Goal: Check status

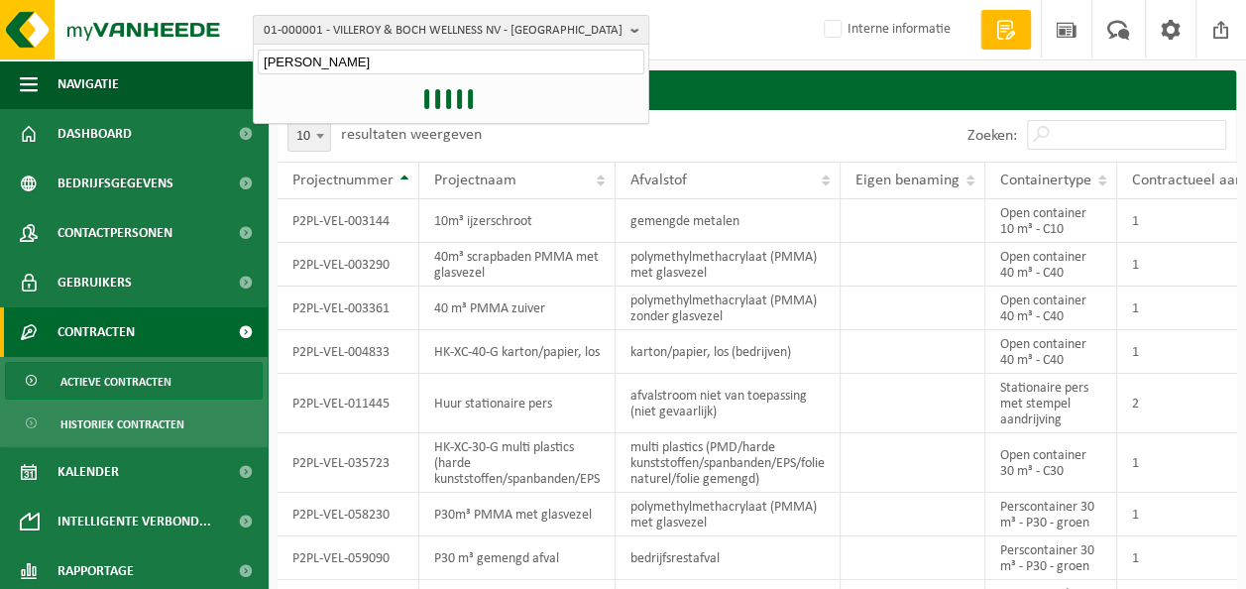
type input "[PERSON_NAME]"
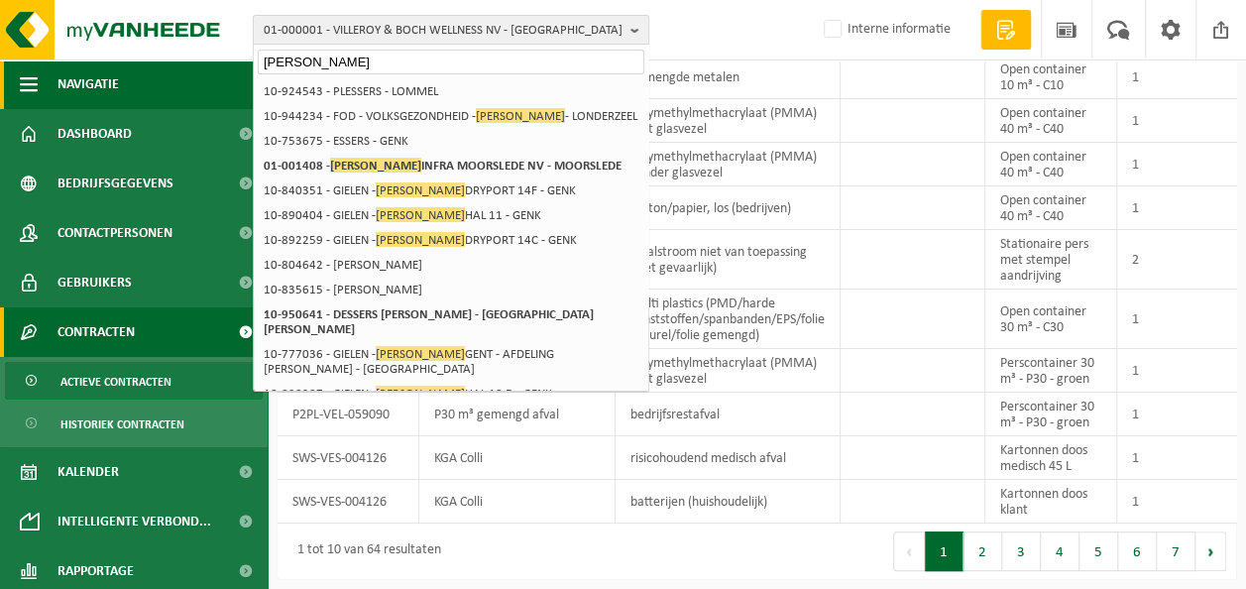
drag, startPoint x: 343, startPoint y: 62, endPoint x: 172, endPoint y: 62, distance: 170.5
click at [172, 62] on div "01-000001 - VILLEROY & BOCH WELLNESS NV - [GEOGRAPHIC_DATA] [PERSON_NAME] 01-00…" at bounding box center [623, 222] width 1246 height 733
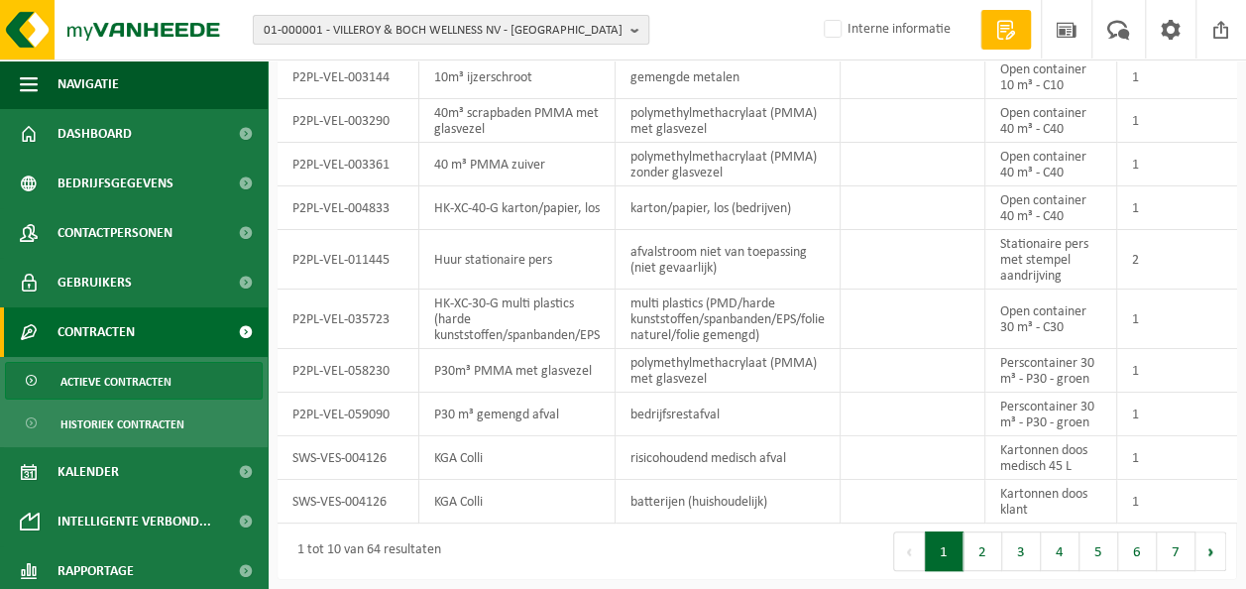
click at [325, 32] on span "01-000001 - VILLEROY & BOCH WELLNESS NV - [GEOGRAPHIC_DATA]" at bounding box center [443, 31] width 359 height 30
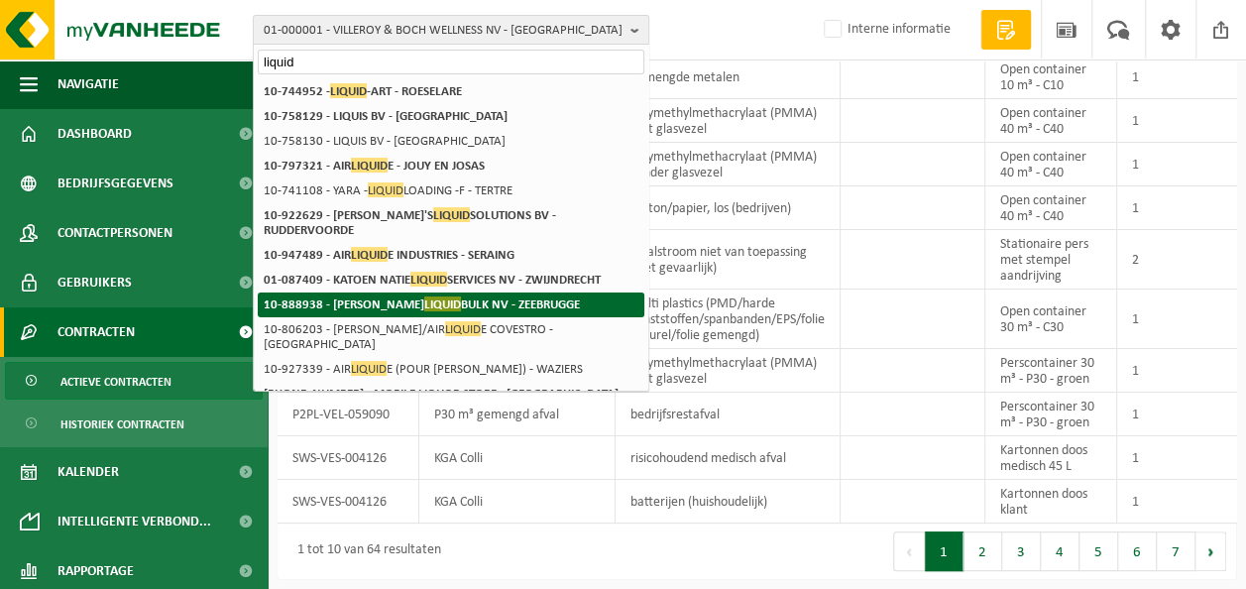
type input "liquid"
click at [432, 296] on strong "10-888938 - [PERSON_NAME] LIQUID BULK NV - ZEEBRUGGE" at bounding box center [422, 303] width 316 height 15
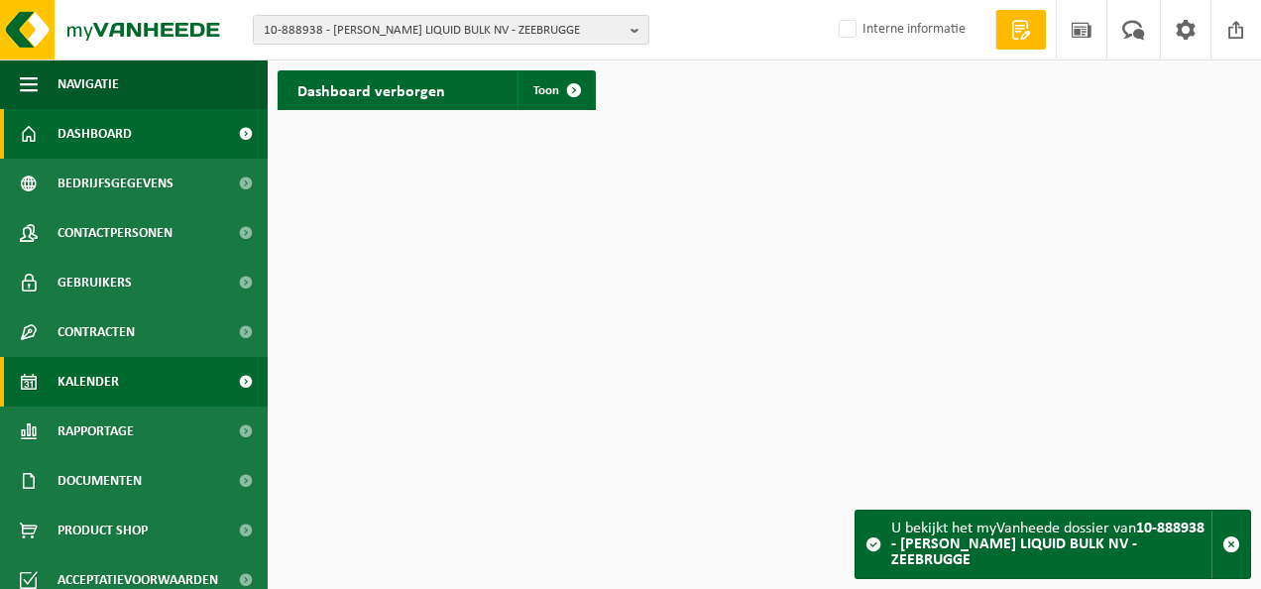
click at [102, 374] on span "Kalender" at bounding box center [87, 382] width 61 height 50
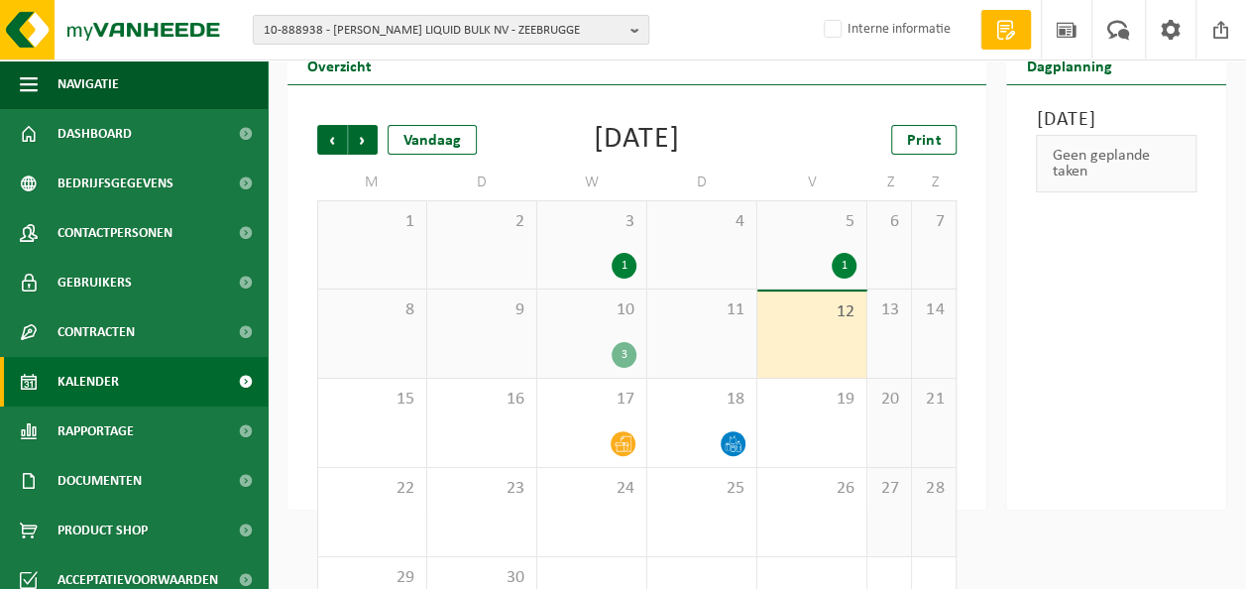
scroll to position [99, 0]
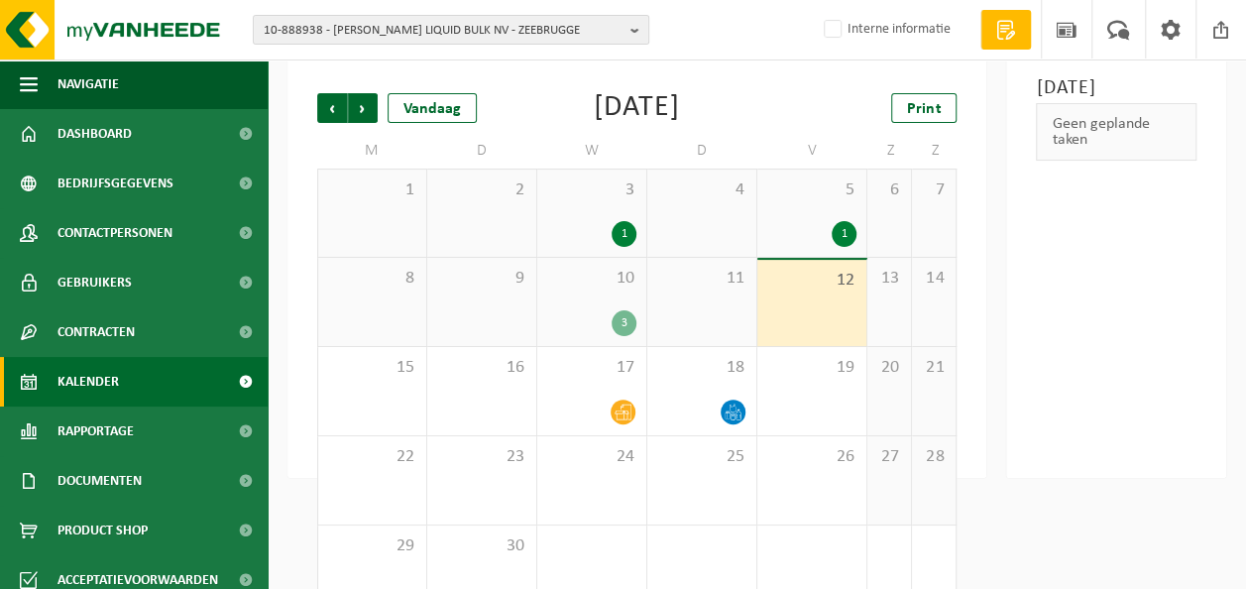
click at [805, 213] on div "5 1" at bounding box center [811, 213] width 109 height 87
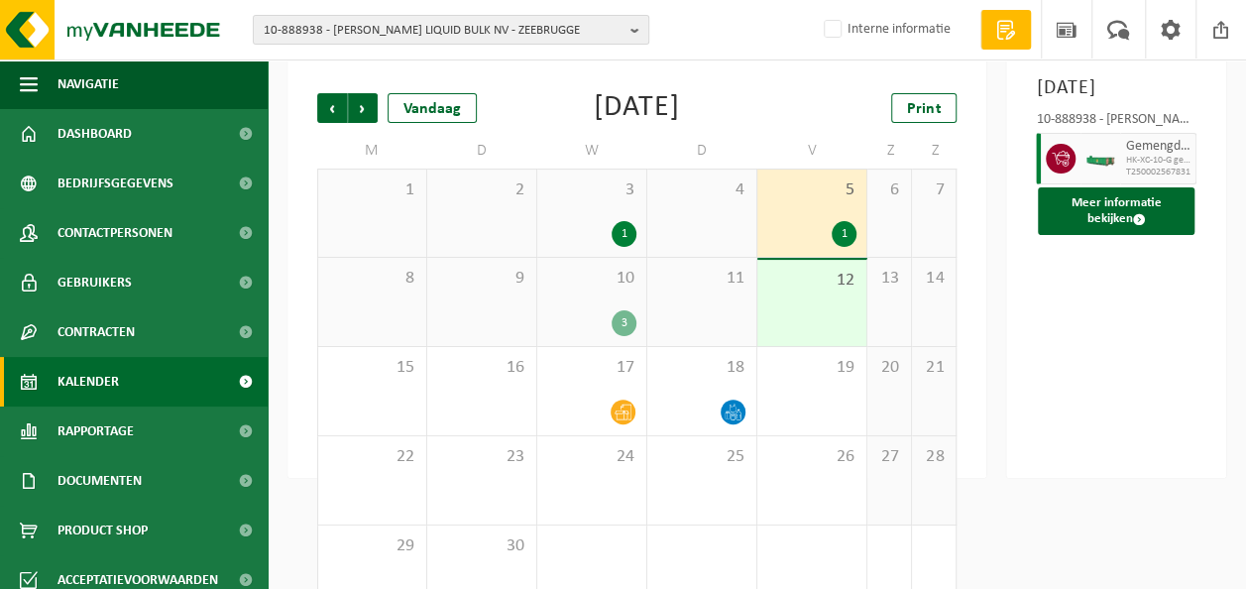
click at [1120, 182] on div "Gemengd bouw- en sloopafval (inert en niet inert) HK-XC-10-G gemengd bouw- en s…" at bounding box center [1158, 159] width 76 height 52
